Goal: Task Accomplishment & Management: Use online tool/utility

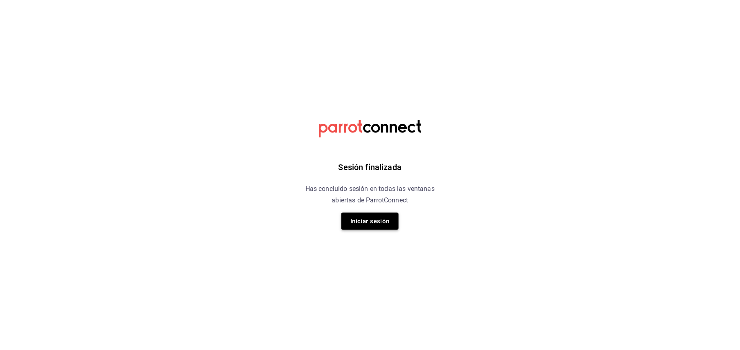
click at [372, 218] on button "Iniciar sesión" at bounding box center [369, 221] width 57 height 17
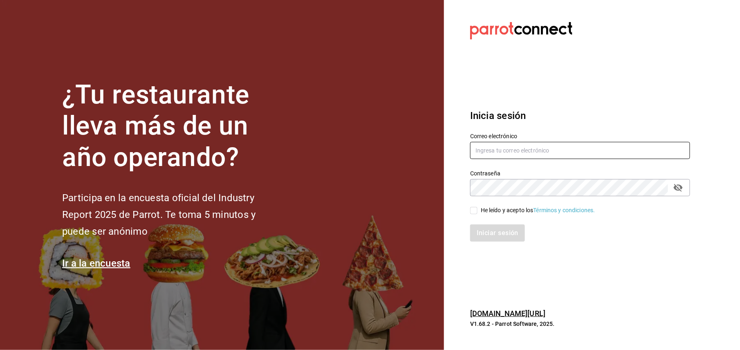
type input "cuerno.cdmx@grupocosteno.com"
click at [474, 213] on input "He leído y acepto los Términos y condiciones." at bounding box center [473, 210] width 7 height 7
checkbox input "true"
click at [496, 235] on button "Iniciar sesión" at bounding box center [498, 232] width 56 height 17
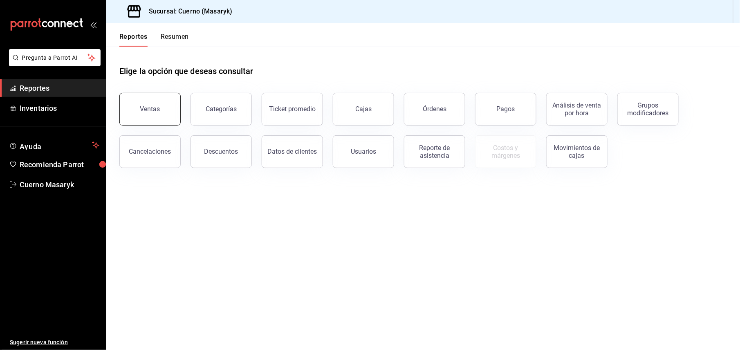
click at [161, 113] on button "Ventas" at bounding box center [149, 109] width 61 height 33
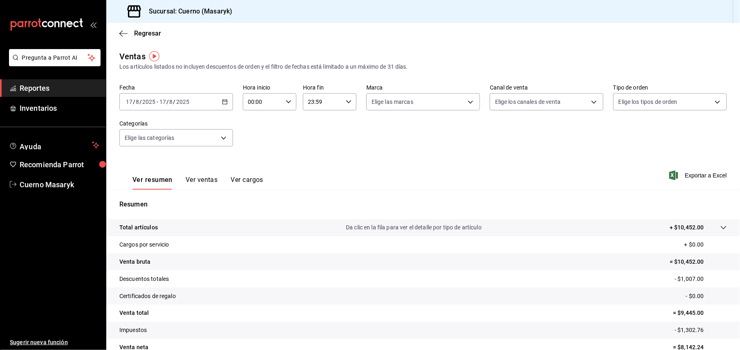
click at [222, 102] on icon "button" at bounding box center [225, 102] width 6 height 6
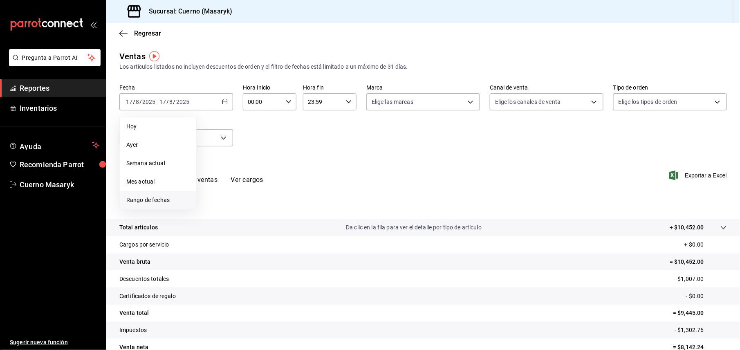
click at [154, 200] on span "Rango de fechas" at bounding box center [157, 200] width 63 height 9
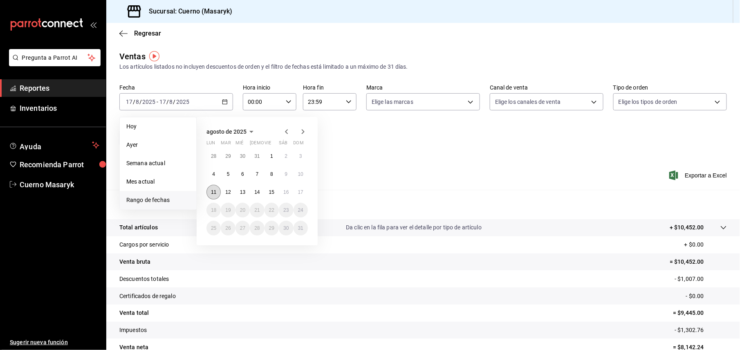
click at [208, 193] on button "11" at bounding box center [213, 192] width 14 height 15
click at [300, 194] on abbr "17" at bounding box center [300, 192] width 5 height 6
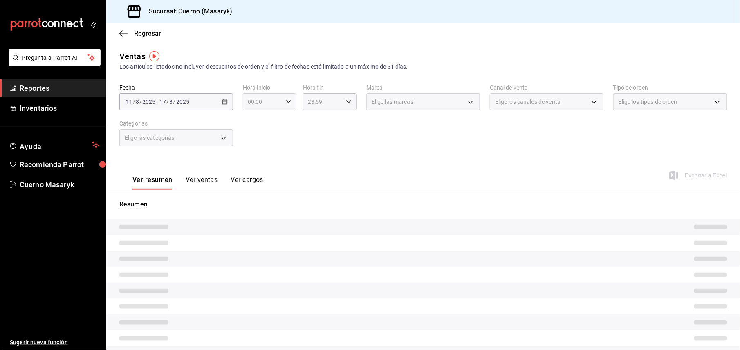
click at [286, 98] on div "00:00 Hora inicio" at bounding box center [270, 101] width 54 height 17
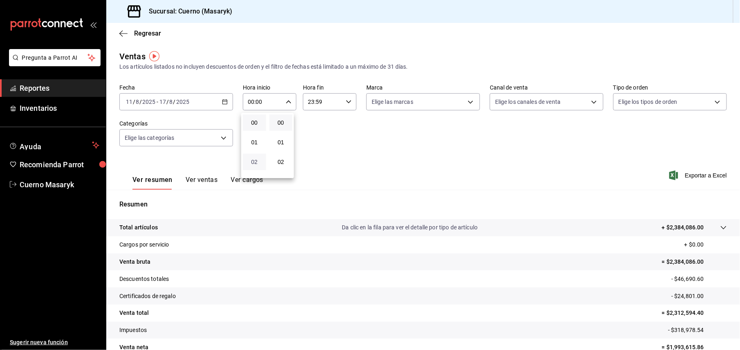
scroll to position [54, 0]
click at [254, 168] on span "05" at bounding box center [254, 166] width 13 height 7
type input "05:00"
click at [324, 101] on div at bounding box center [370, 175] width 740 height 350
click at [347, 101] on \(Stroke\) "button" at bounding box center [348, 101] width 5 height 3
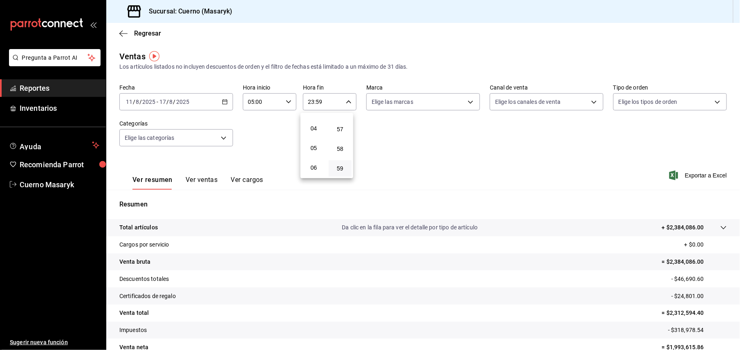
scroll to position [54, 0]
click at [312, 163] on span "05" at bounding box center [313, 166] width 13 height 7
click at [347, 97] on div at bounding box center [370, 175] width 740 height 350
click at [346, 103] on icon "button" at bounding box center [349, 102] width 6 height 6
click at [339, 123] on span "00" at bounding box center [339, 122] width 13 height 7
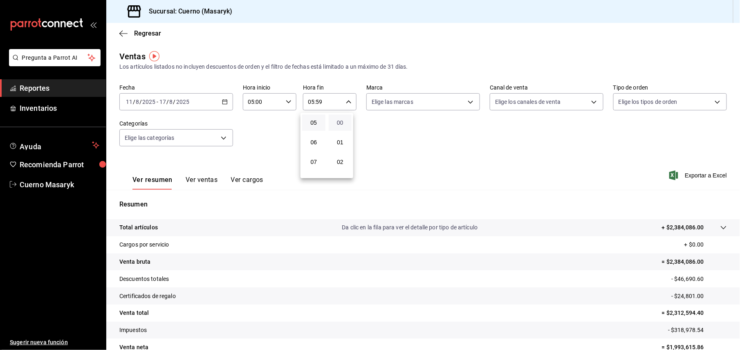
type input "05:00"
click at [466, 101] on div at bounding box center [370, 175] width 740 height 350
click at [447, 100] on body "Pregunta a Parrot AI Reportes Inventarios Ayuda Recomienda Parrot Cuerno Masary…" at bounding box center [370, 175] width 740 height 350
click at [372, 163] on input "checkbox" at bounding box center [371, 160] width 7 height 7
checkbox input "true"
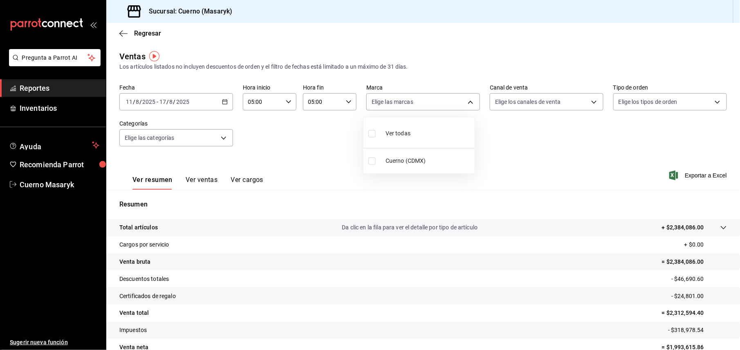
type input "4ea0d660-02b3-4785-bb88-48b5ef6e196c"
checkbox input "true"
click at [684, 173] on div at bounding box center [370, 175] width 740 height 350
click at [684, 174] on span "Exportar a Excel" at bounding box center [699, 175] width 56 height 10
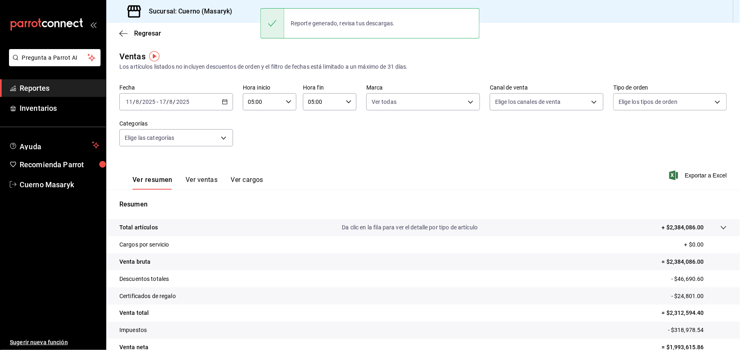
click at [404, 175] on div "Ver resumen Ver ventas Ver cargos Exportar a Excel" at bounding box center [422, 173] width 633 height 34
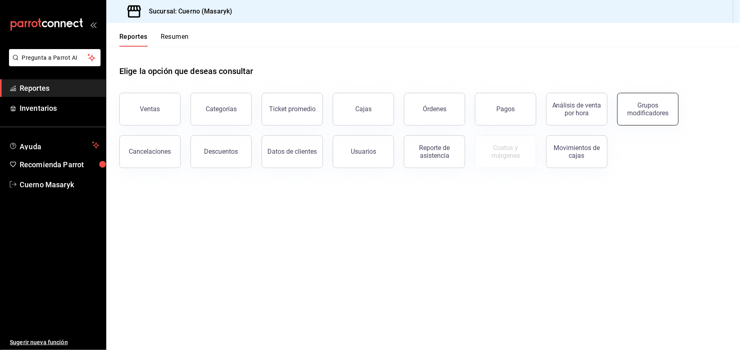
click at [647, 110] on div "Grupos modificadores" at bounding box center [647, 109] width 51 height 16
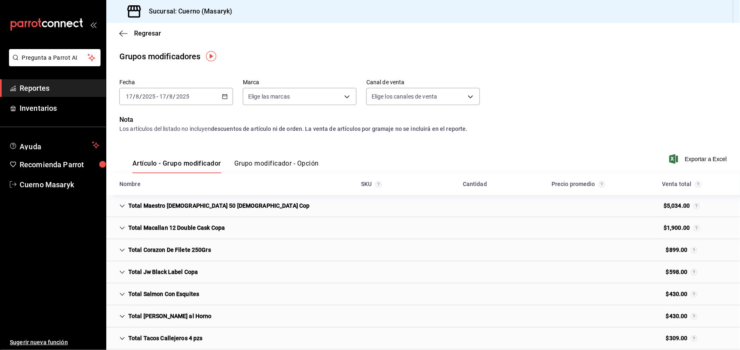
click at [289, 164] on button "Grupo modificador - Opción" at bounding box center [276, 166] width 85 height 14
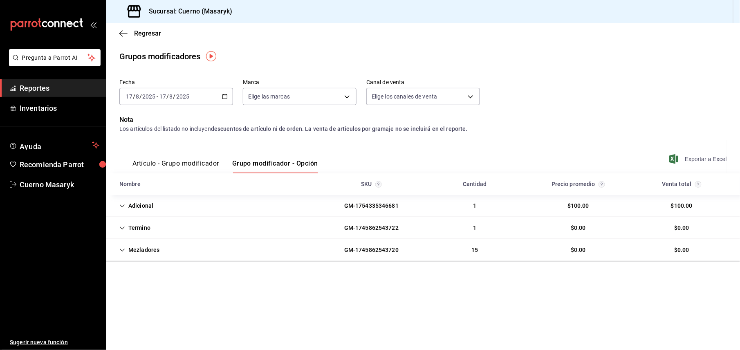
click at [696, 156] on span "Exportar a Excel" at bounding box center [699, 159] width 56 height 10
